Goal: Task Accomplishment & Management: Use online tool/utility

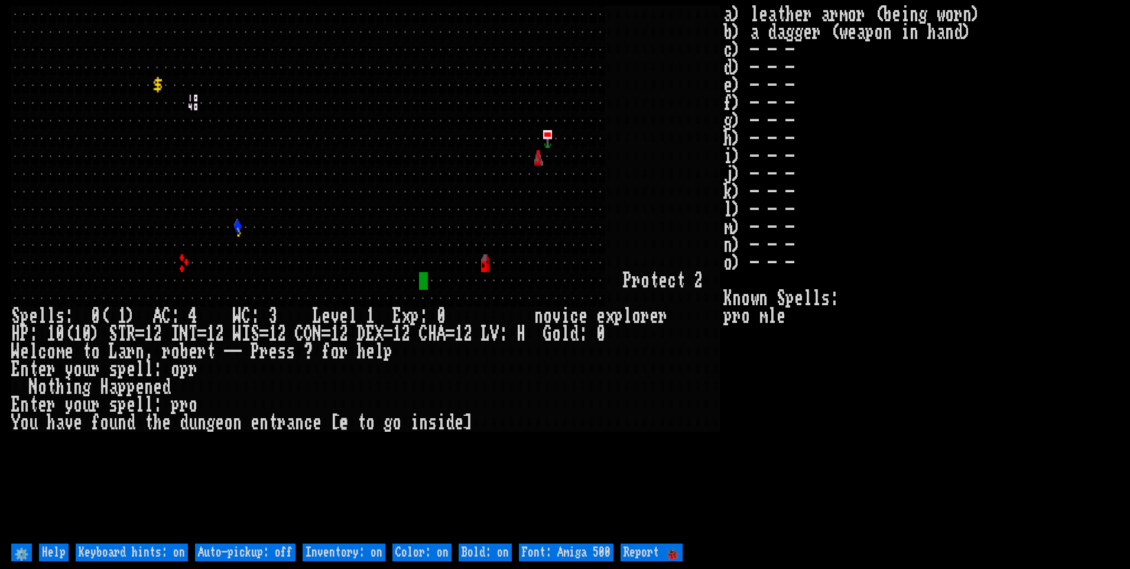
click at [267, 554] on off "Auto-pickup: off" at bounding box center [245, 552] width 101 height 18
type off "Auto-pickup: on"
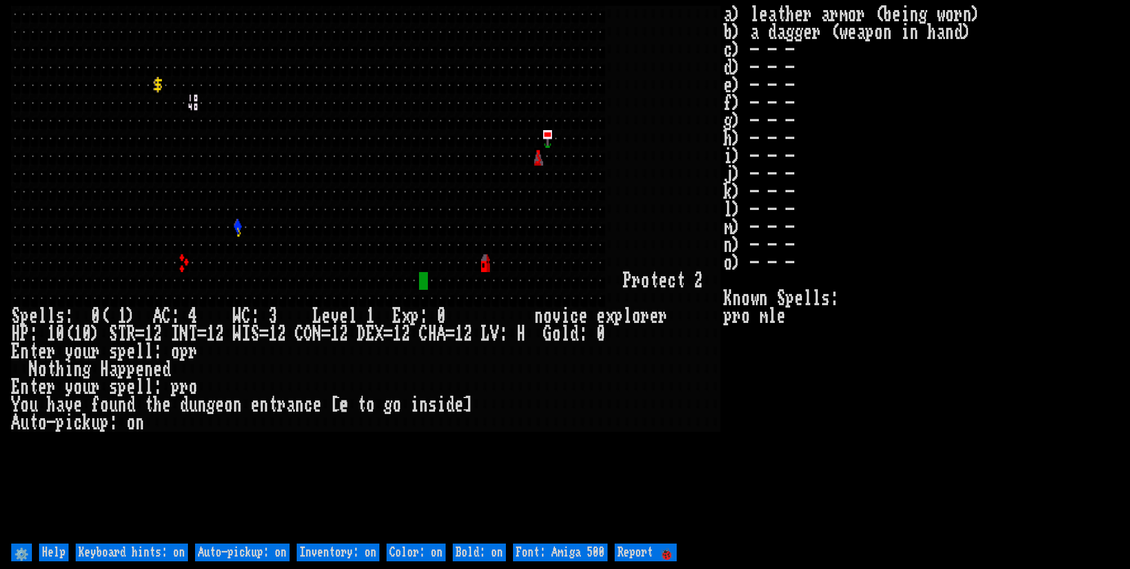
click at [313, 548] on on "Inventory: on" at bounding box center [338, 552] width 83 height 18
type on "Inventory: off"
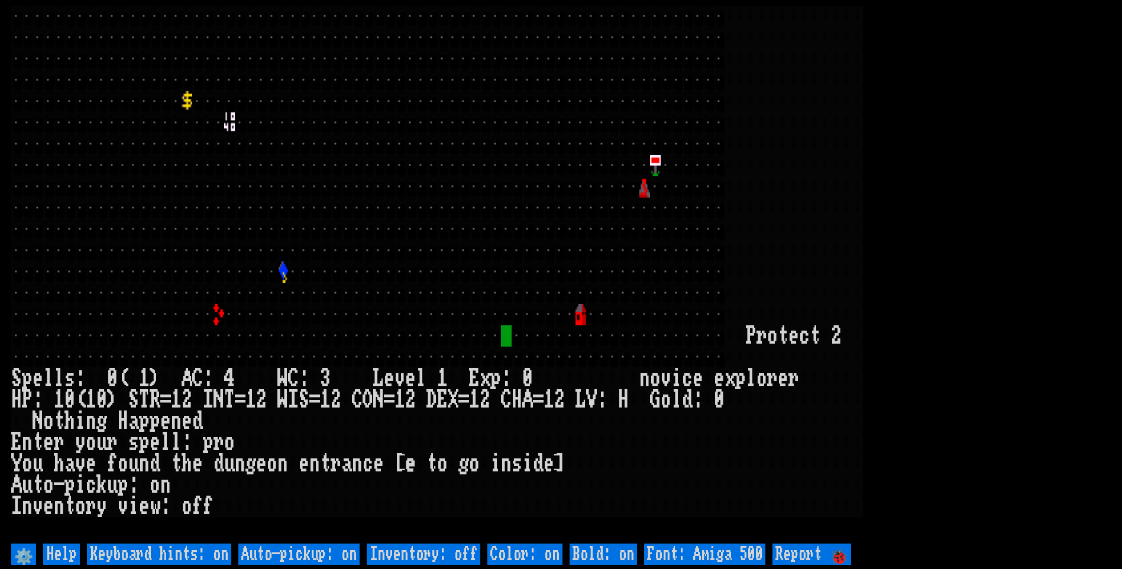
click at [699, 543] on 500 "Font: Amiga 500" at bounding box center [704, 553] width 121 height 21
type 500 "Font: Amiga 1200"
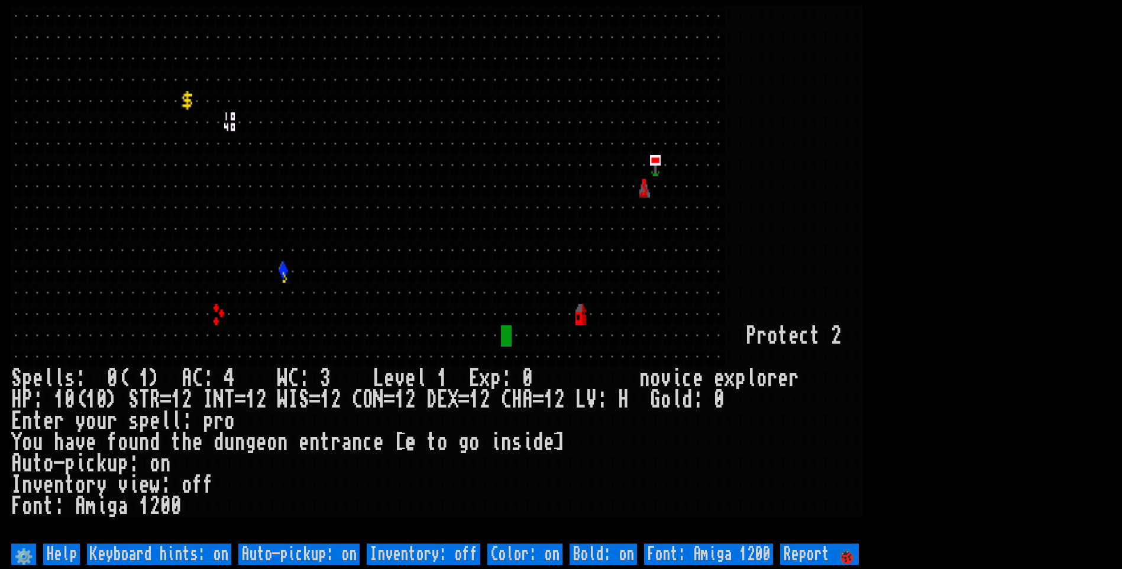
click at [980, 261] on larn at bounding box center [560, 273] width 1099 height 534
